Goal: Find contact information: Find contact information

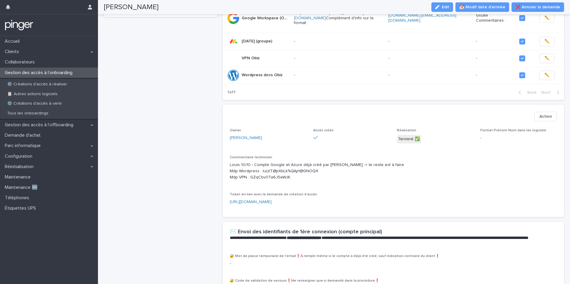
scroll to position [245, 0]
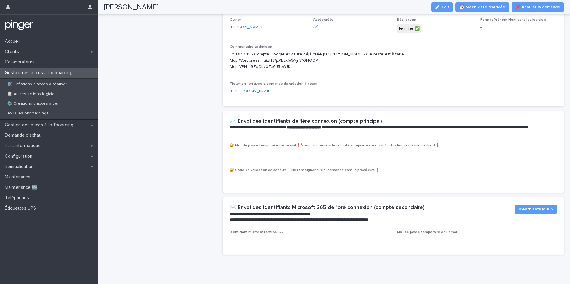
drag, startPoint x: 290, startPoint y: 61, endPoint x: 251, endPoint y: 60, distance: 39.8
click at [251, 60] on p "Louis 10/10 - Compte Google et Azure déjà créé par Antonin RAULIN -> le reste e…" at bounding box center [393, 60] width 327 height 18
copy p "GZqCbv0Ta6J5eWJK"
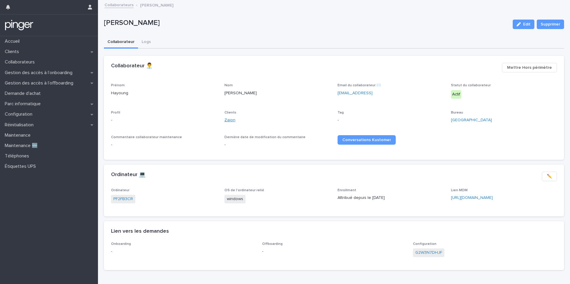
click at [234, 123] on link "Zaion" at bounding box center [229, 120] width 11 height 6
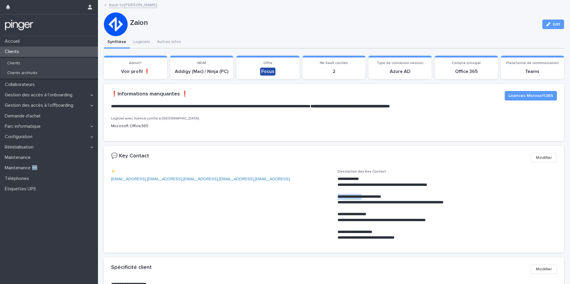
drag, startPoint x: 369, startPoint y: 196, endPoint x: 335, endPoint y: 199, distance: 34.3
click at [335, 199] on div "**********" at bounding box center [334, 208] width 446 height 76
copy p "**********"
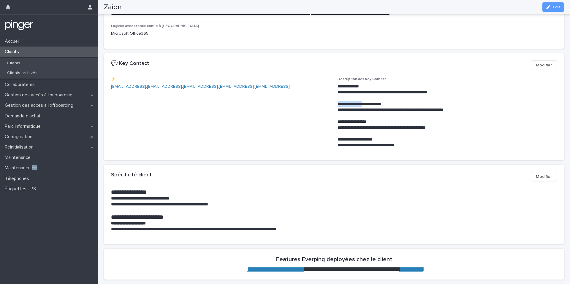
scroll to position [91, 0]
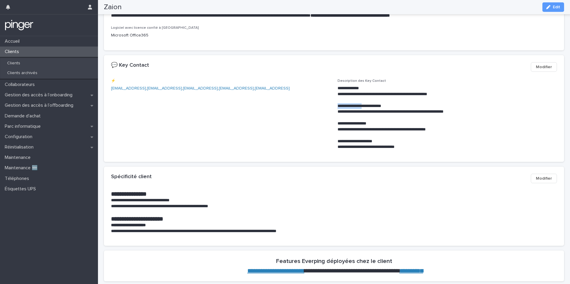
copy p "**********"
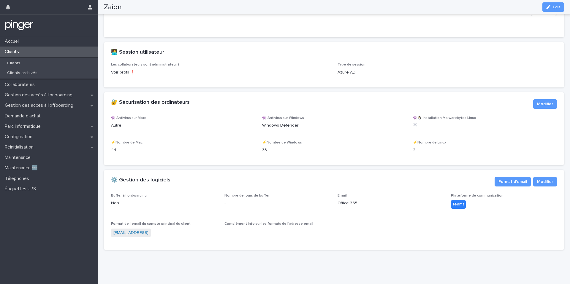
scroll to position [734, 0]
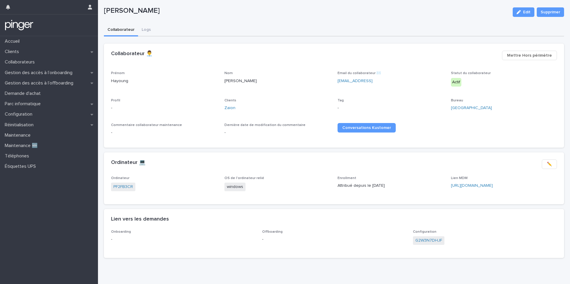
scroll to position [20, 0]
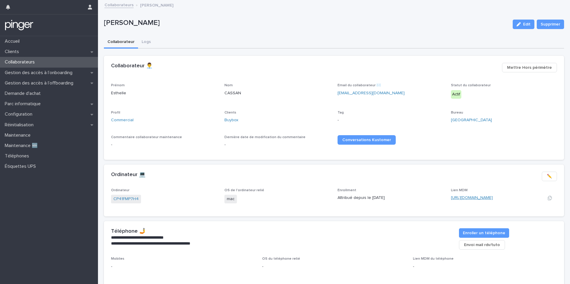
click at [493, 198] on link "https://app.addigy.com/devices/4706eff5-c085-47f8-9e3a-bcf97dc00a9e" at bounding box center [472, 198] width 42 height 4
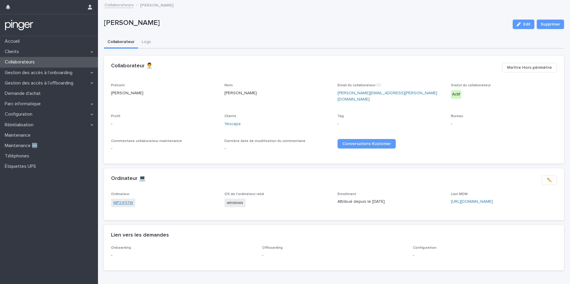
click at [127, 200] on link "MP24117W" at bounding box center [123, 203] width 20 height 6
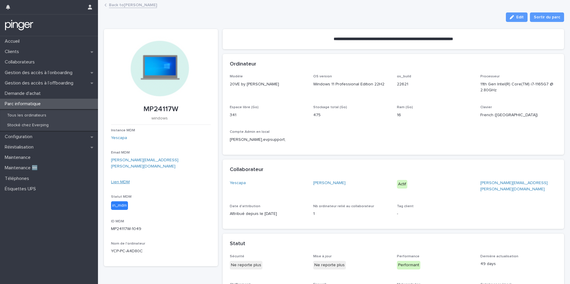
click at [128, 180] on link "Lien MDM" at bounding box center [120, 182] width 19 height 4
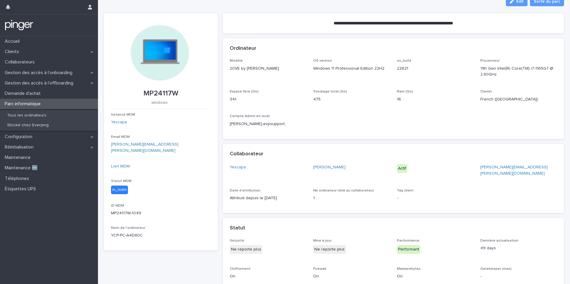
scroll to position [21, 0]
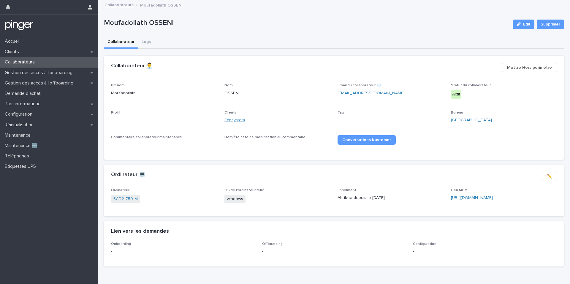
click at [240, 121] on link "Ecosystem" at bounding box center [234, 120] width 20 height 6
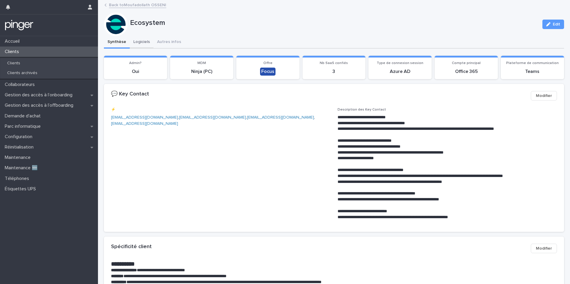
click at [140, 39] on button "Logiciels" at bounding box center [142, 42] width 24 height 12
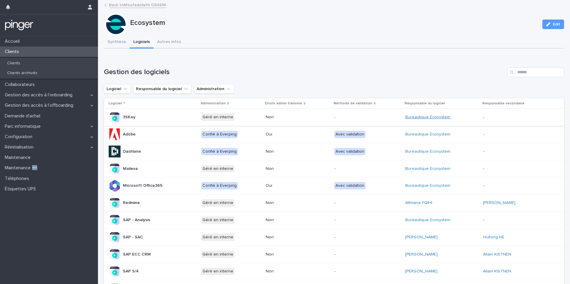
click at [424, 117] on link "Bureautique Ecosystem" at bounding box center [427, 117] width 45 height 5
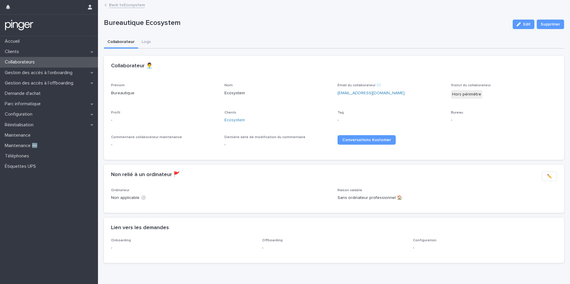
scroll to position [7, 0]
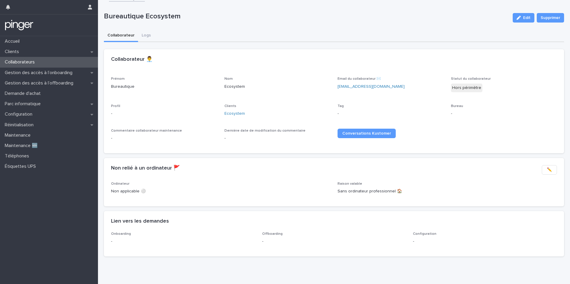
click at [368, 72] on div "Collaborateur 👨‍💼 •••" at bounding box center [334, 63] width 460 height 28
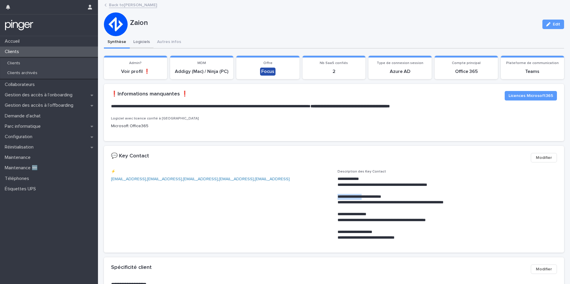
click at [146, 43] on button "Logiciels" at bounding box center [142, 42] width 24 height 12
